Goal: Task Accomplishment & Management: Use online tool/utility

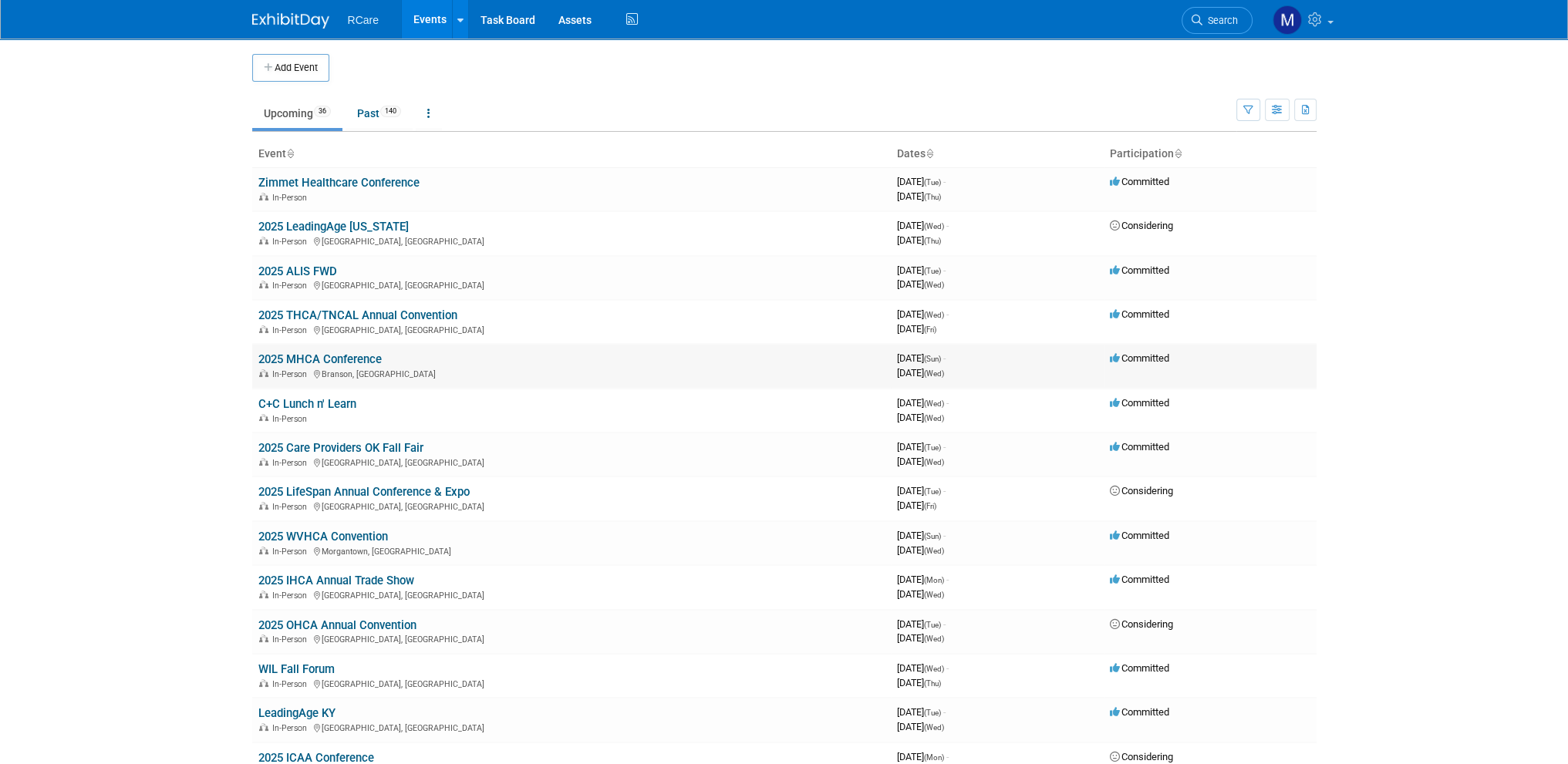
click at [341, 355] on link "2025 MHCA Conference" at bounding box center [320, 359] width 124 height 14
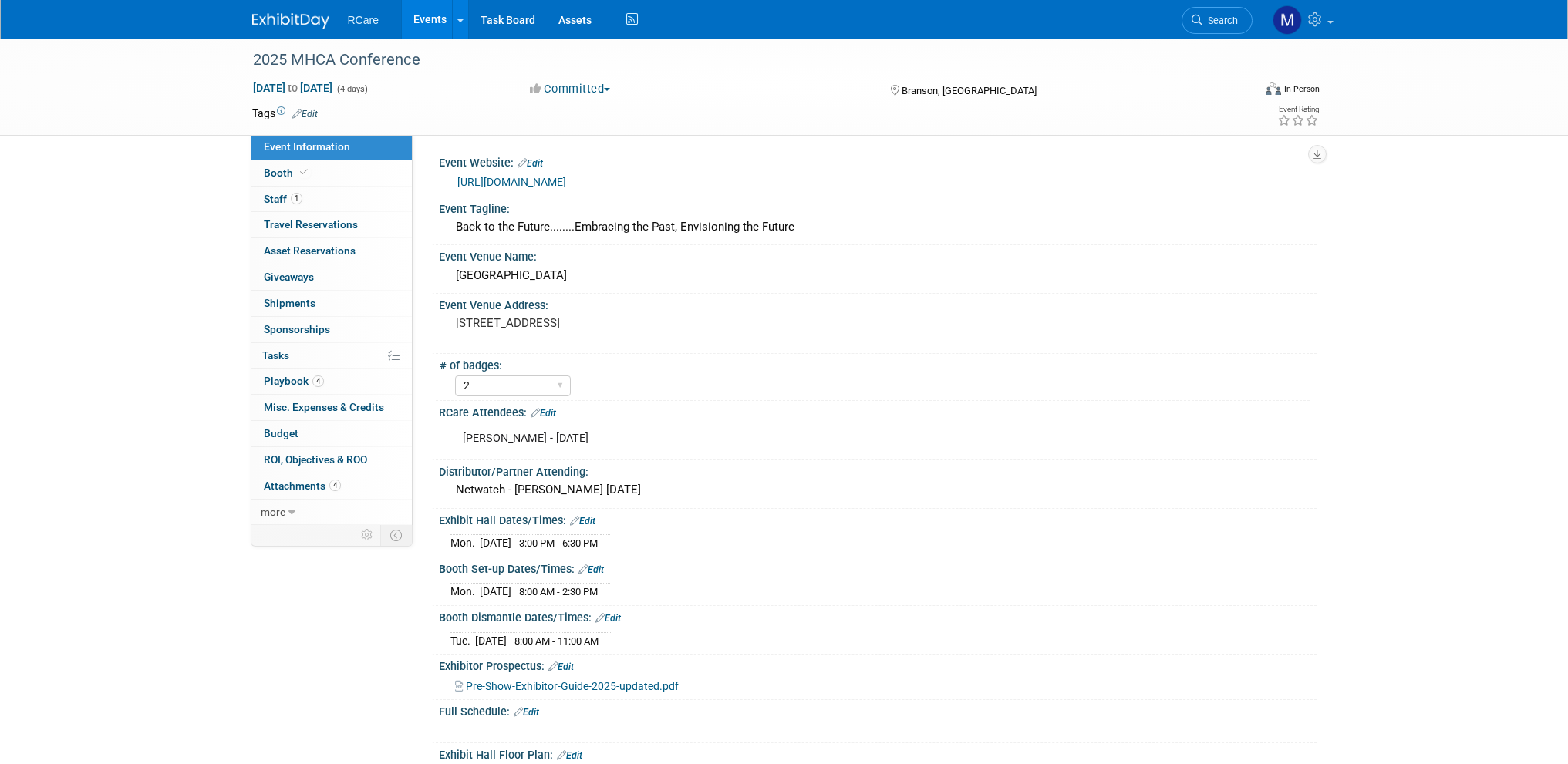
select select "2"
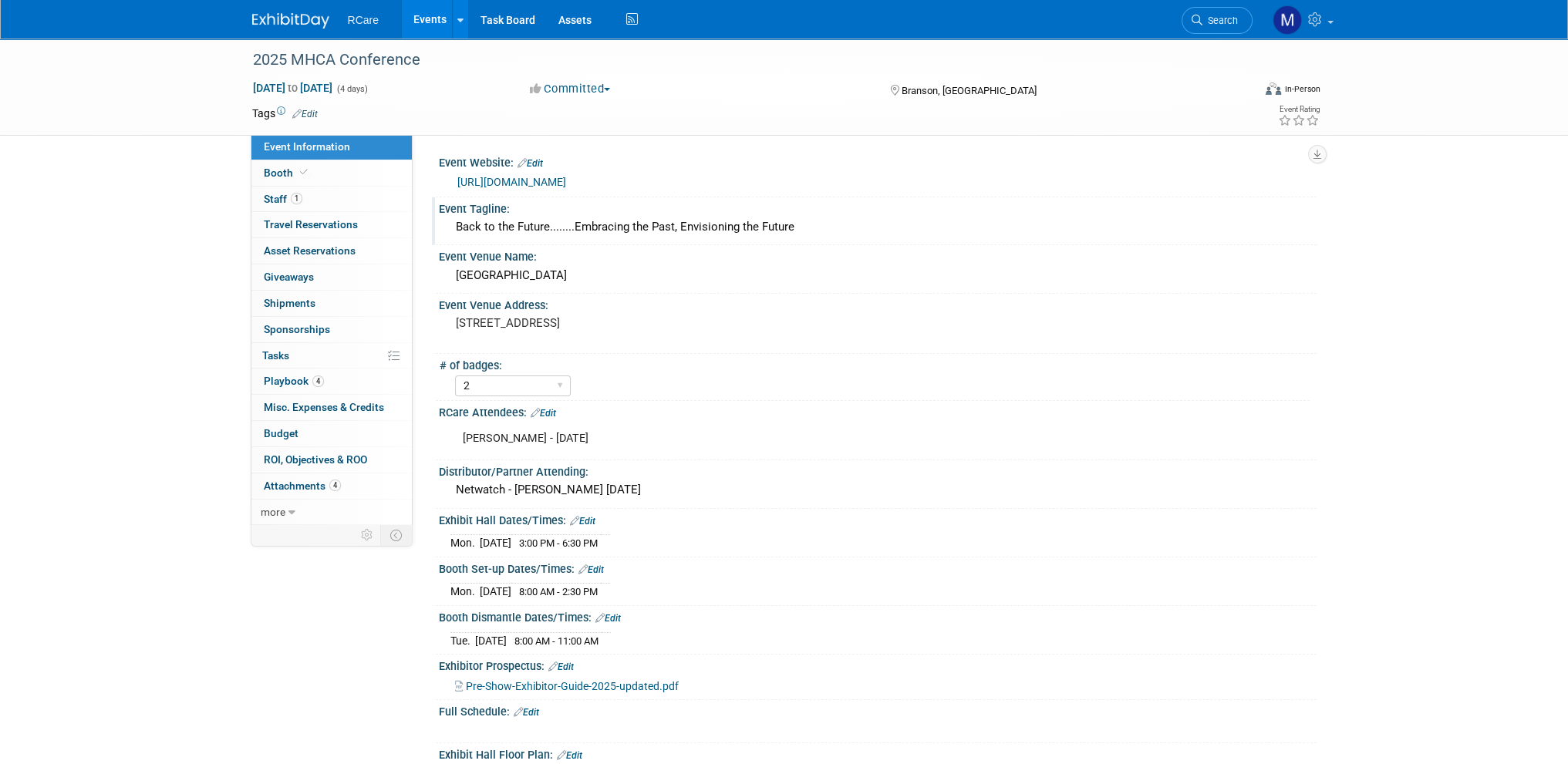
drag, startPoint x: 806, startPoint y: 228, endPoint x: 448, endPoint y: 236, distance: 358.1
click at [448, 236] on div "Back to the Future........Embracing the Past, Envisioning the Future" at bounding box center [878, 228] width 878 height 26
copy div "Back to the Future........Embracing the Past, Envisioning the Future"
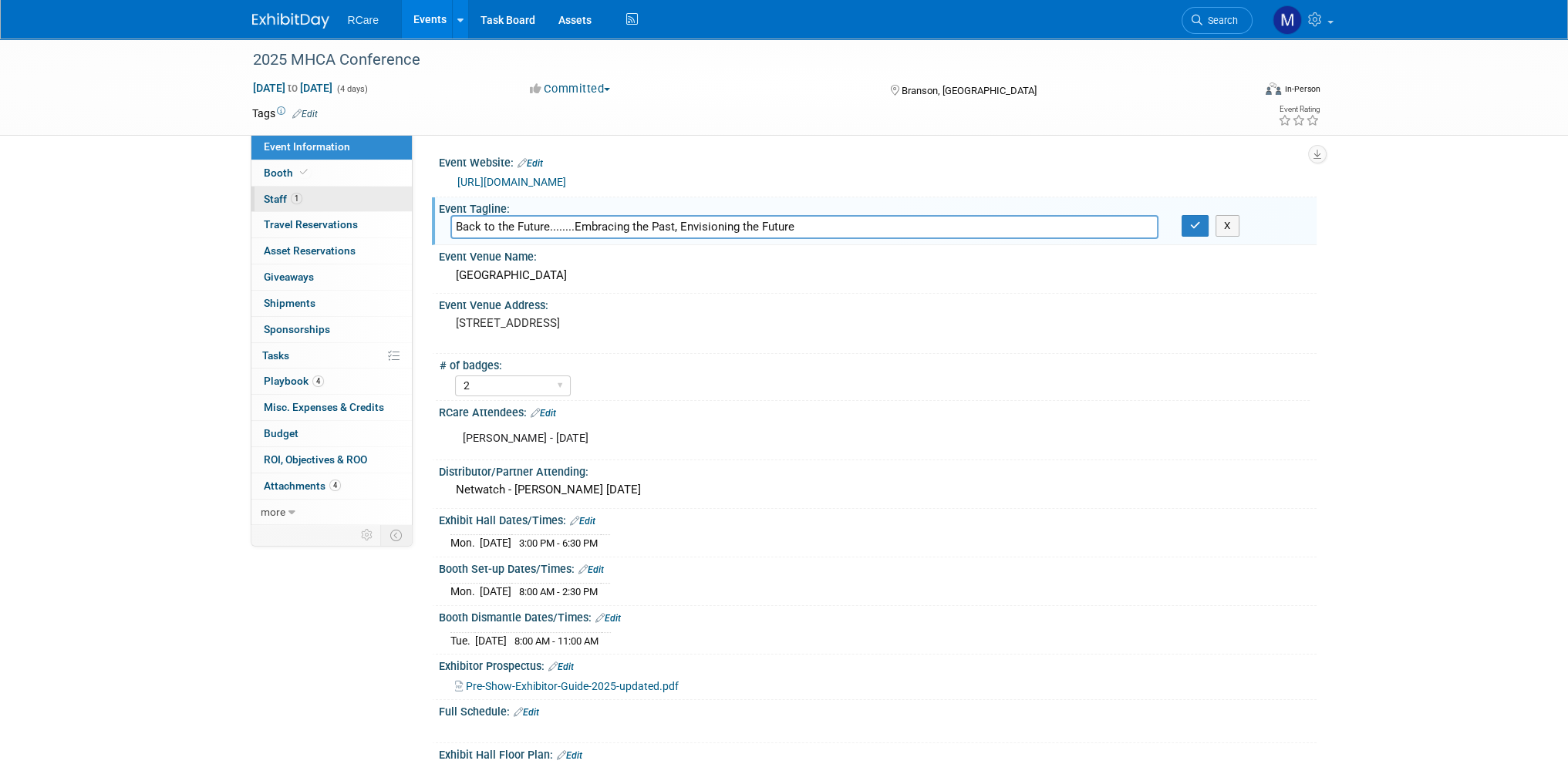
drag, startPoint x: 800, startPoint y: 218, endPoint x: 385, endPoint y: 208, distance: 415.1
click at [385, 208] on div "Event Information Event Info Booth Booth 1 Staff 1 Staff 0 Travel Reservations …" at bounding box center [784, 658] width 1087 height 1239
click at [566, 181] on link "[URL][DOMAIN_NAME]" at bounding box center [511, 181] width 108 height 12
click at [1227, 220] on button "X" at bounding box center [1228, 226] width 24 height 22
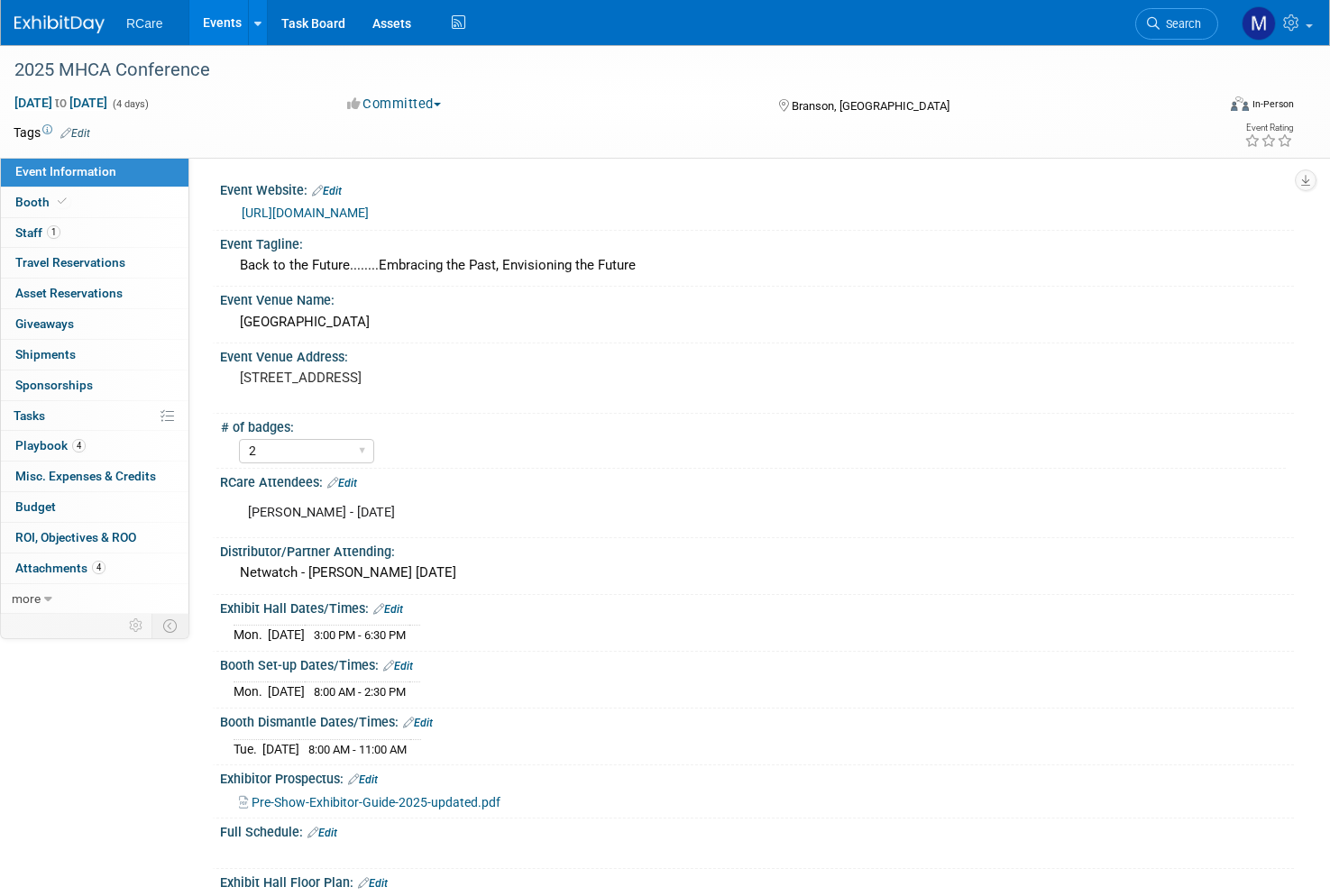
select select "2"
click at [676, 275] on div "Back to the Future........Embracing the Past, Envisioning the Future" at bounding box center [757, 266] width 1047 height 28
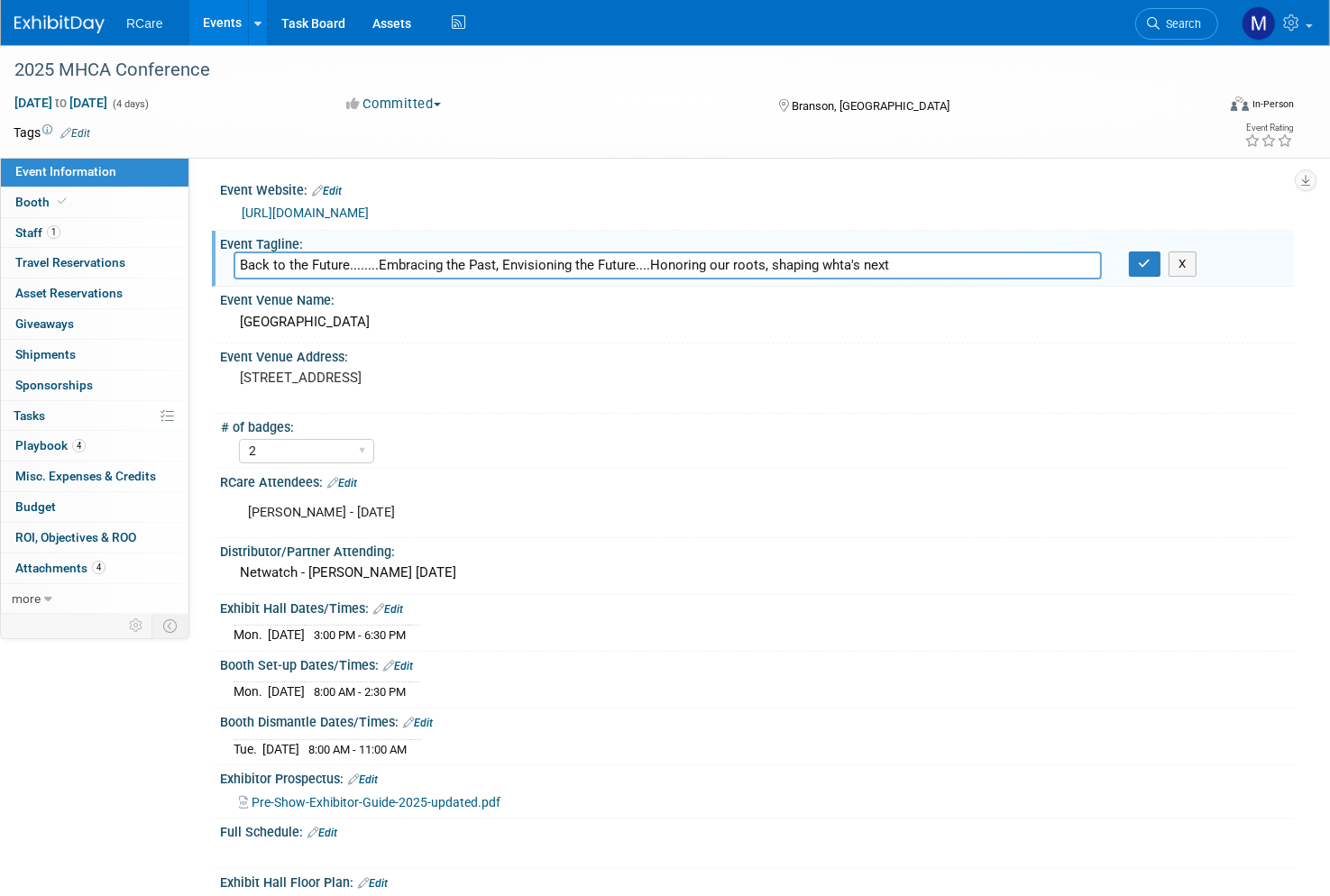
click at [848, 265] on input "Back to the Future........Embracing the Past, Envisioning the Future....Honorin…" at bounding box center [667, 266] width 868 height 28
click at [838, 266] on input "Back to the Future........Embracing the Past, Envisioning the Future....Honorin…" at bounding box center [667, 266] width 868 height 28
type input "Back to the Future........Embracing the Past, Envisioning the Future....Honorin…"
